Goal: Task Accomplishment & Management: Complete application form

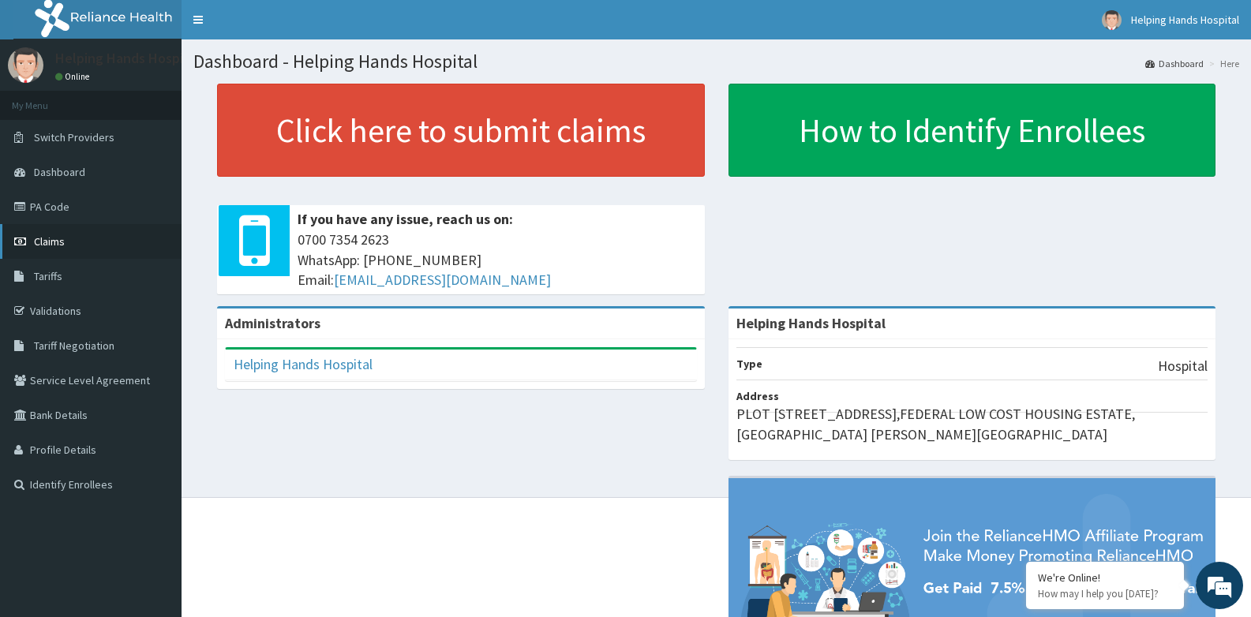
click at [65, 235] on link "Claims" at bounding box center [91, 241] width 182 height 35
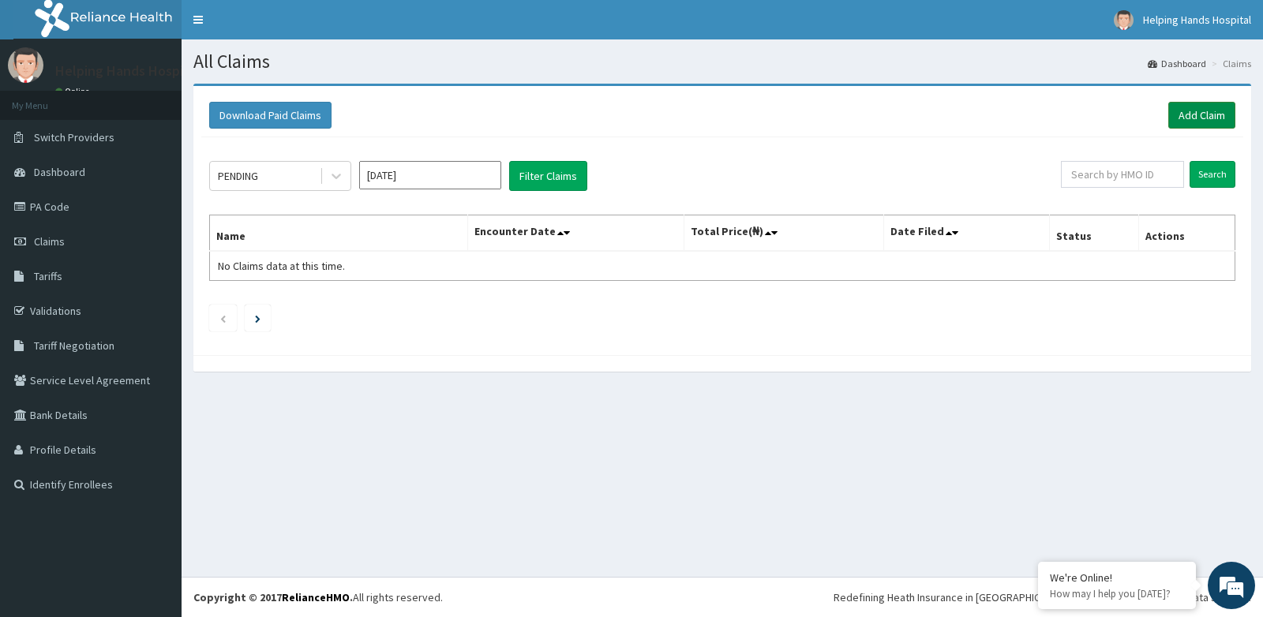
click at [1194, 117] on link "Add Claim" at bounding box center [1201, 115] width 67 height 27
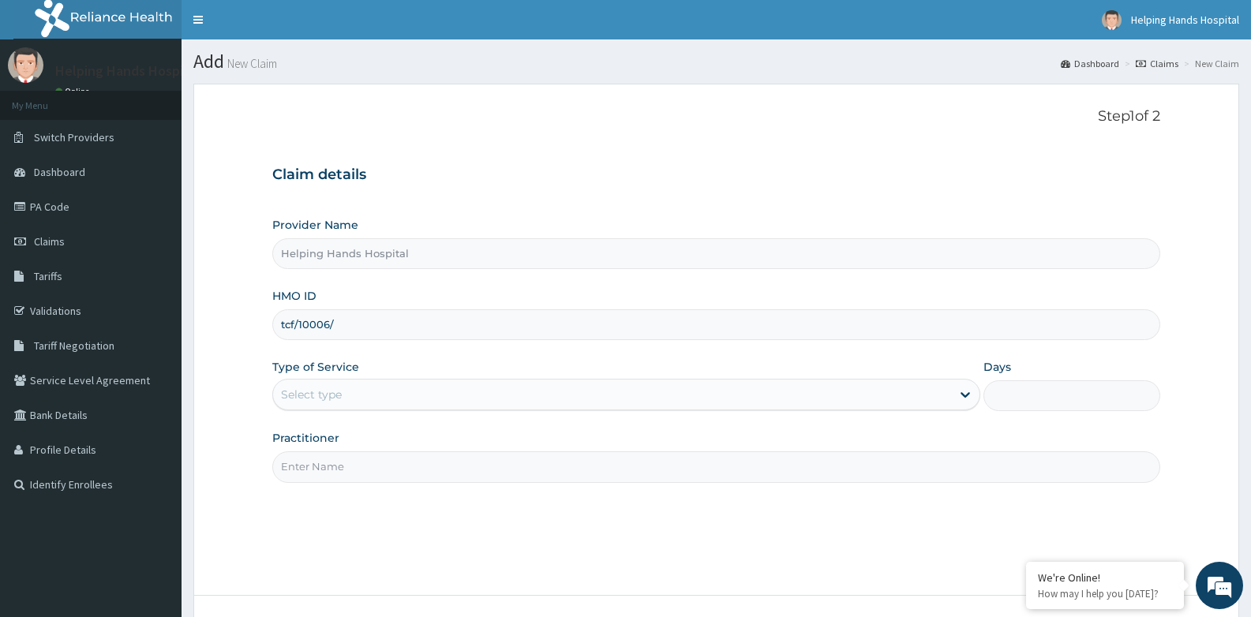
type input "TCF/10006/B"
click at [457, 396] on div "Select type" at bounding box center [611, 394] width 677 height 25
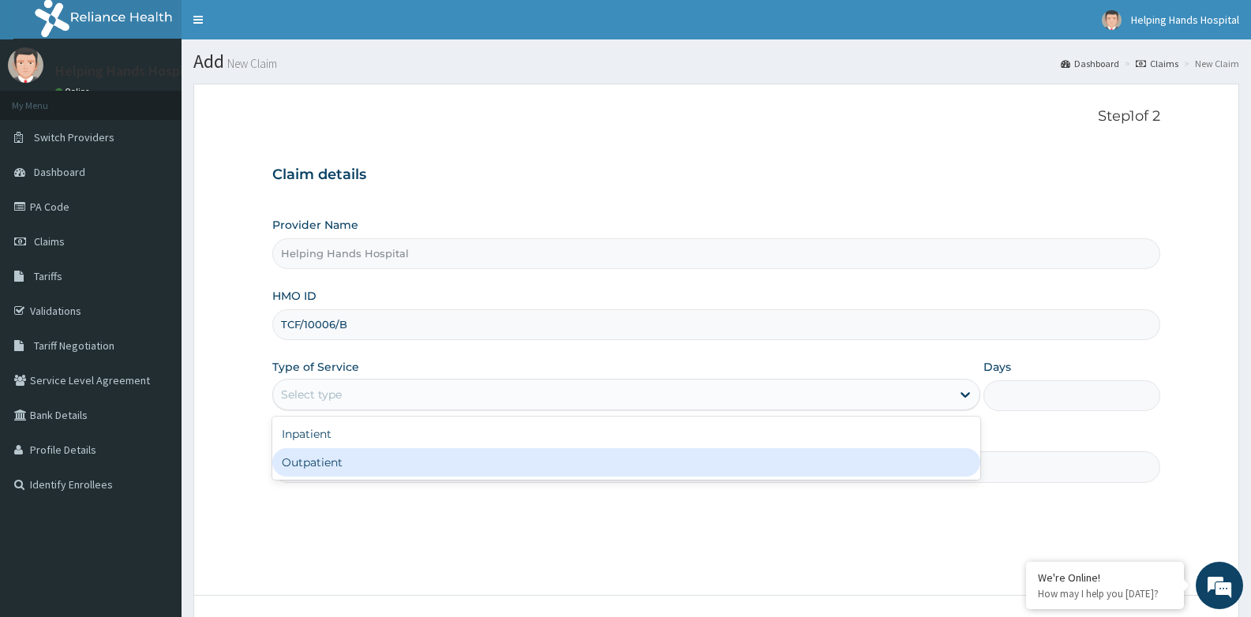
click at [395, 465] on div "Outpatient" at bounding box center [625, 462] width 707 height 28
type input "1"
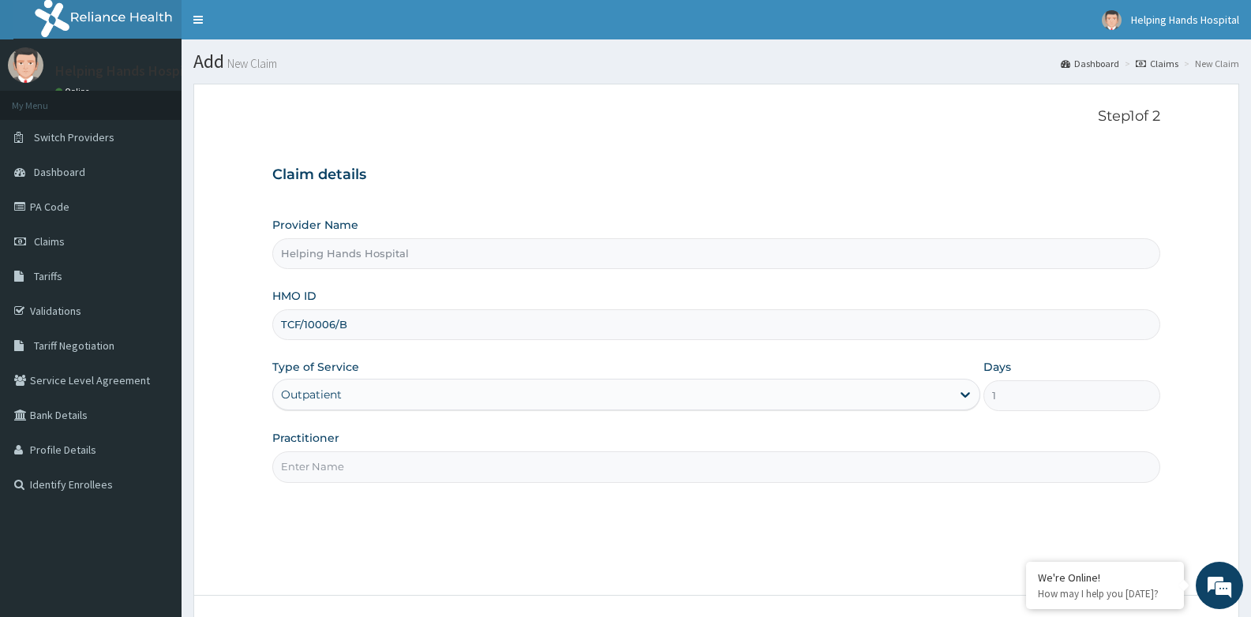
click at [463, 467] on input "Practitioner" at bounding box center [716, 467] width 888 height 31
type input "d"
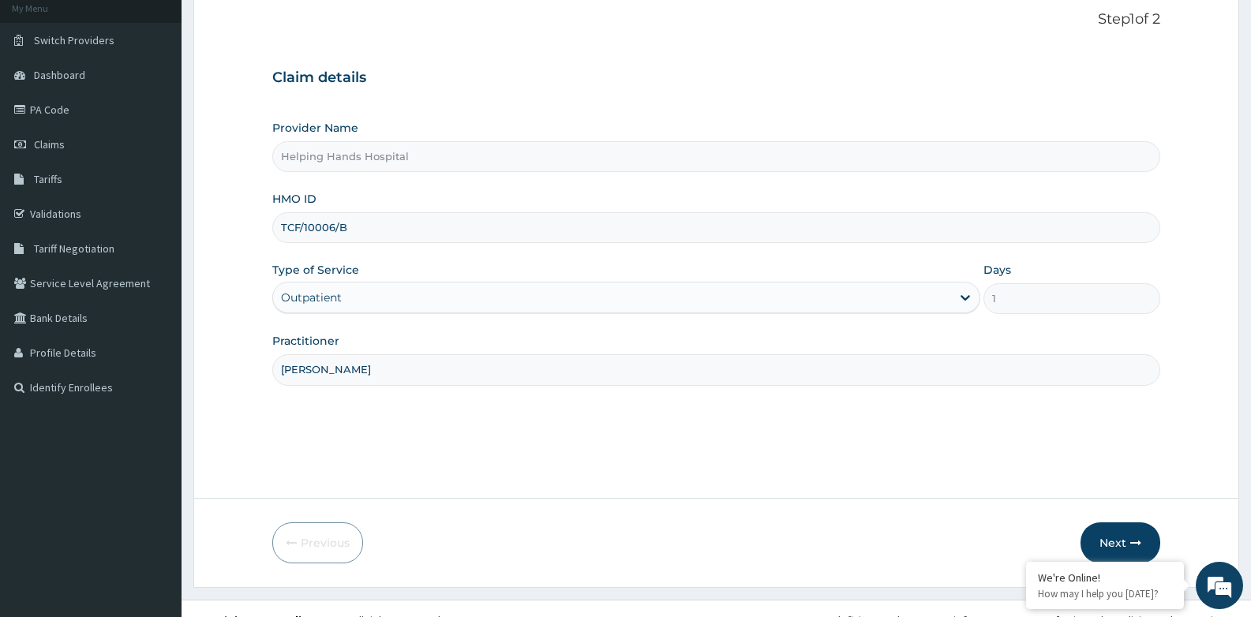
scroll to position [120, 0]
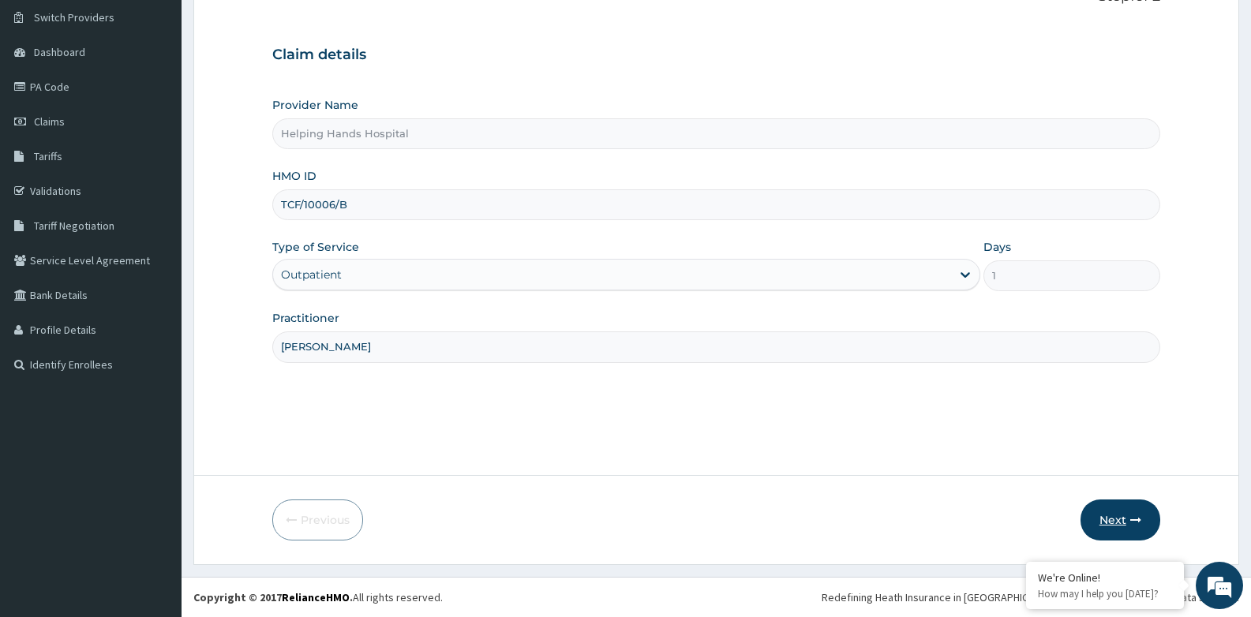
type input "[PERSON_NAME]"
click at [1110, 525] on button "Next" at bounding box center [1121, 520] width 80 height 41
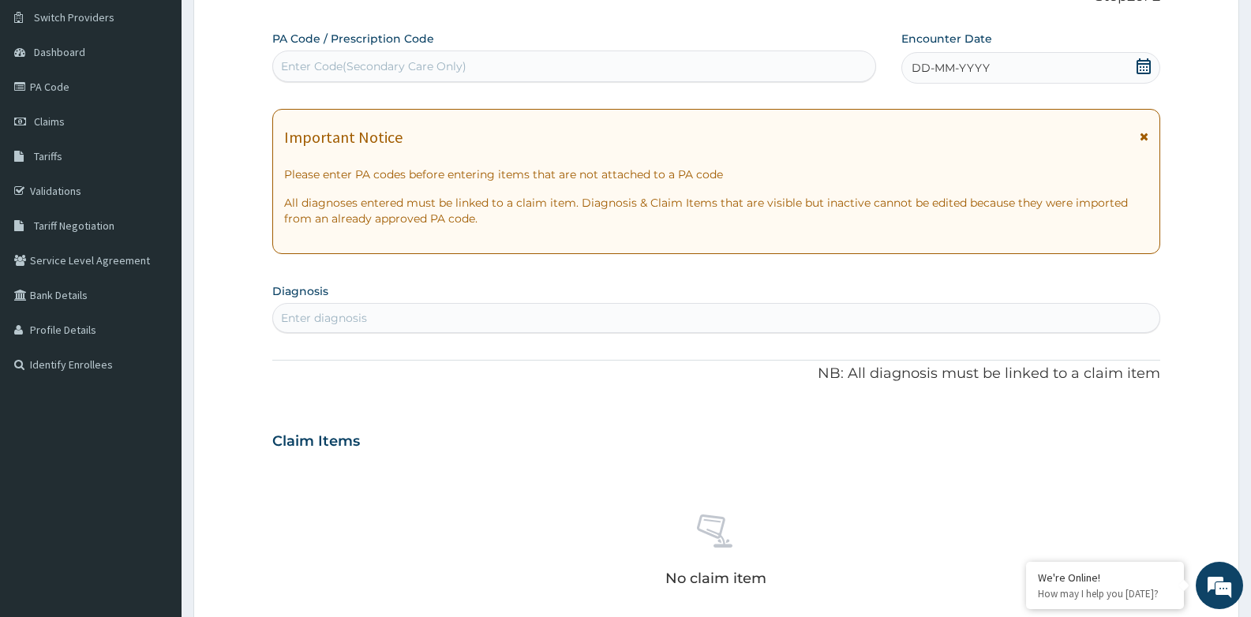
click at [1143, 137] on icon at bounding box center [1144, 136] width 9 height 11
click at [1141, 66] on icon at bounding box center [1144, 66] width 16 height 16
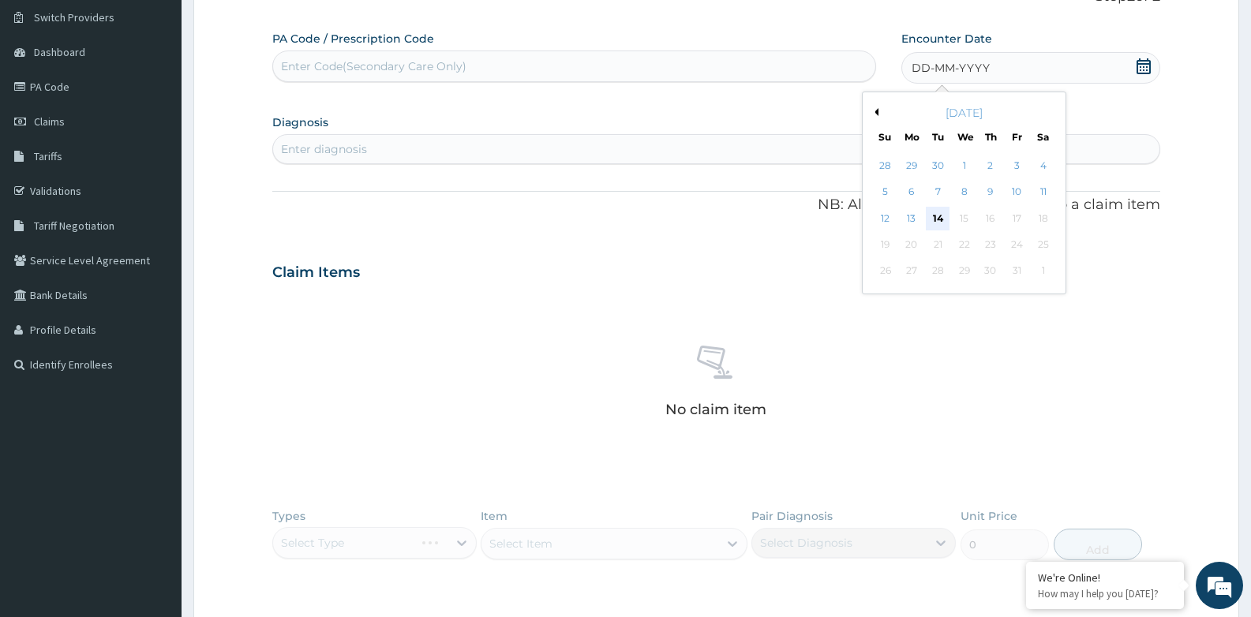
click at [938, 217] on div "14" at bounding box center [938, 219] width 24 height 24
click at [830, 148] on div "Enter diagnosis" at bounding box center [716, 147] width 886 height 25
type input "M"
type input "U"
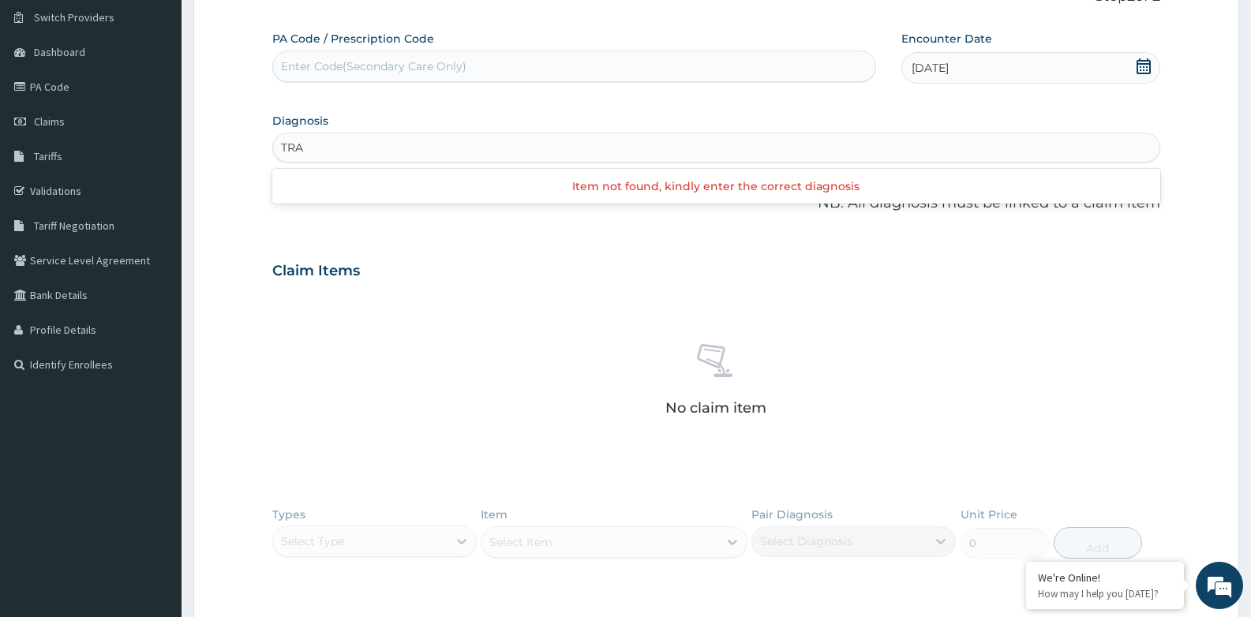
type input "TRA"
